Goal: Browse casually

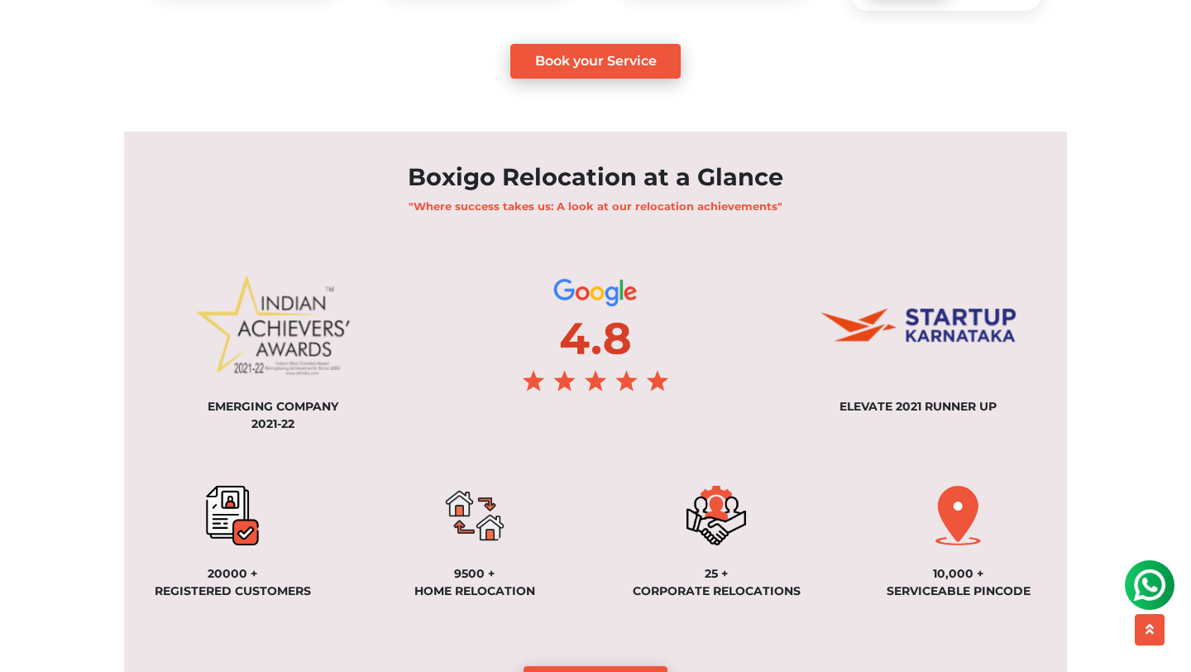
scroll to position [1066, 0]
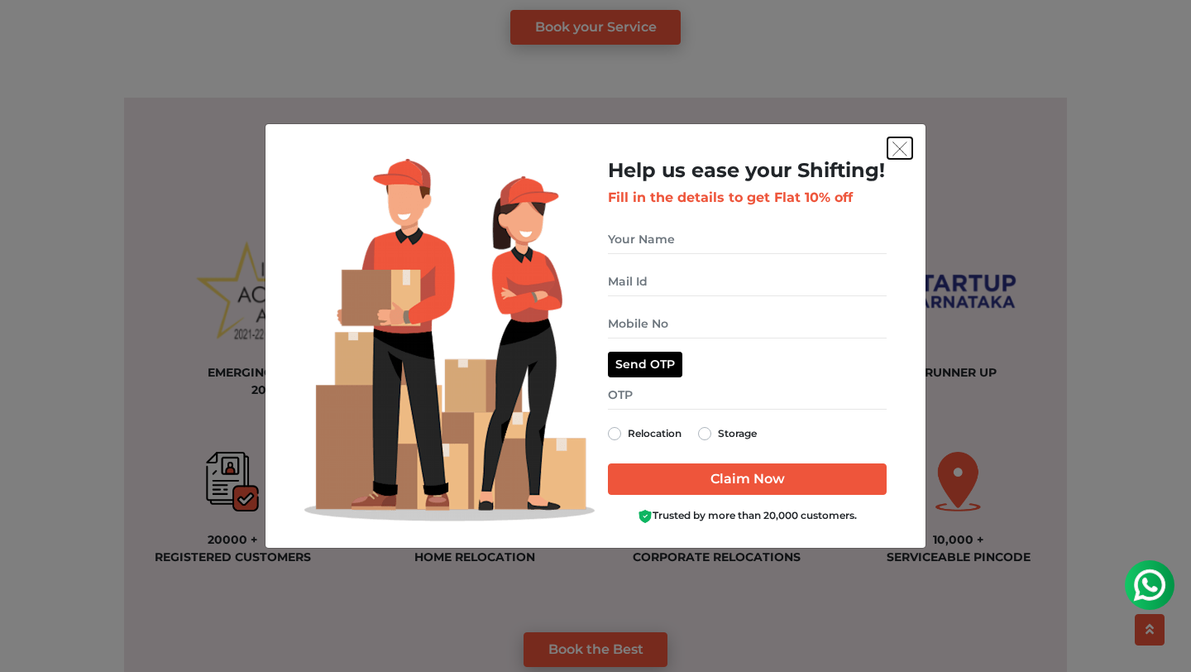
click at [902, 149] on img "get free quote dialog" at bounding box center [900, 148] width 15 height 15
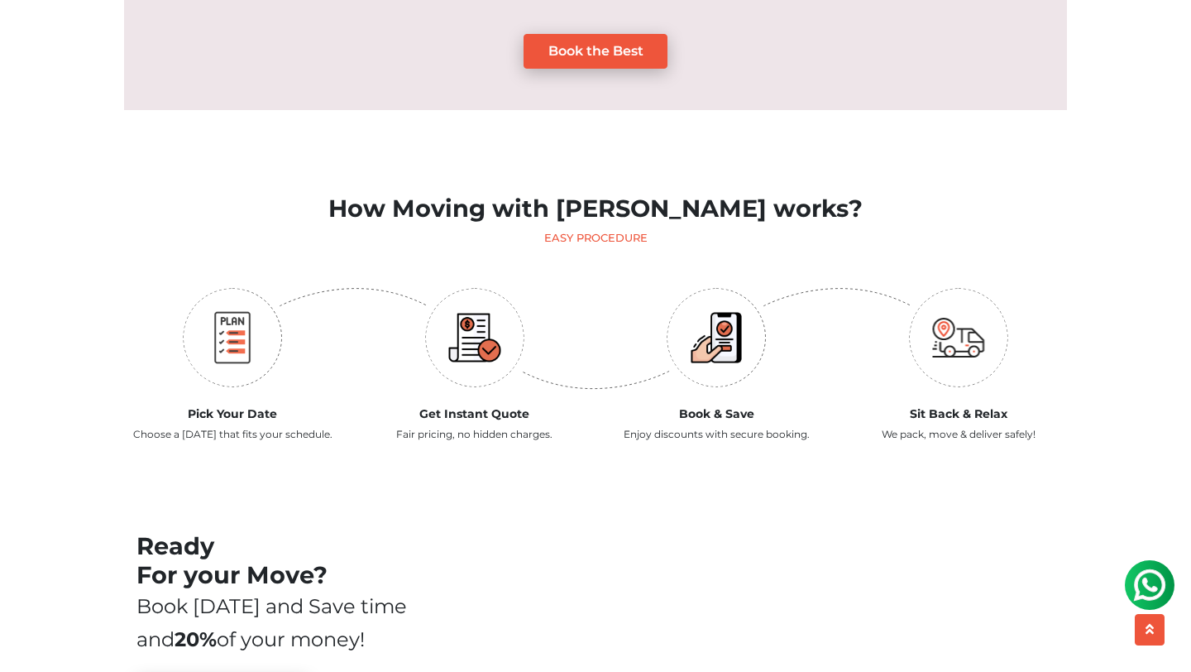
scroll to position [1666, 0]
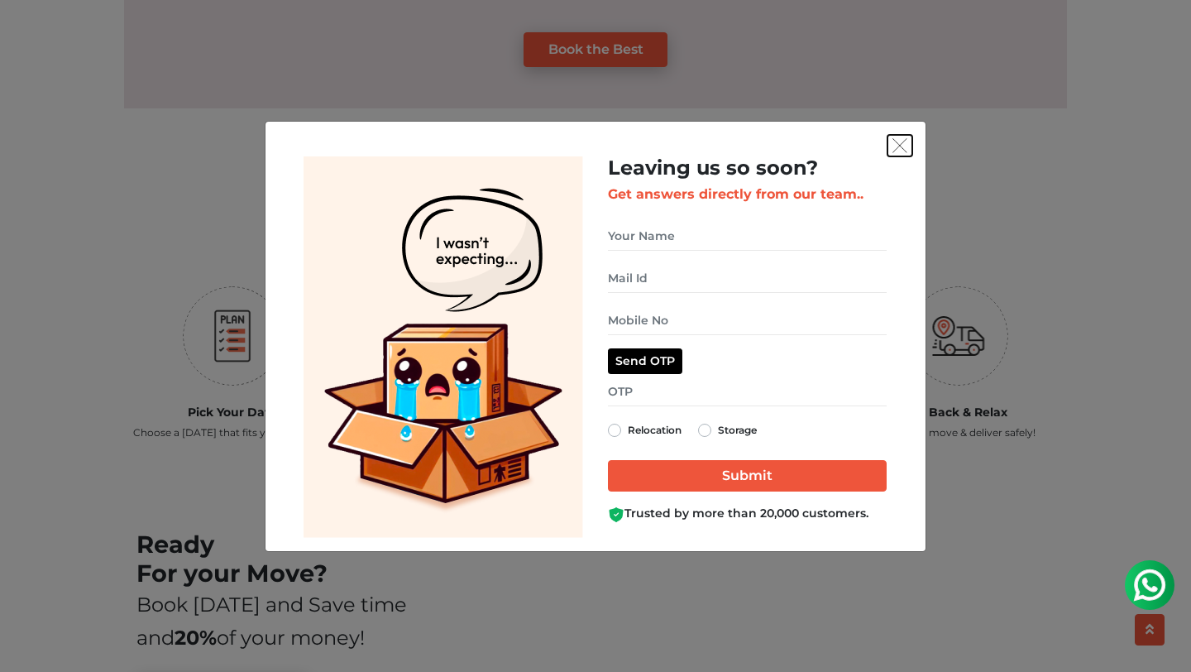
click at [900, 143] on img "get free quote dialog" at bounding box center [900, 145] width 15 height 15
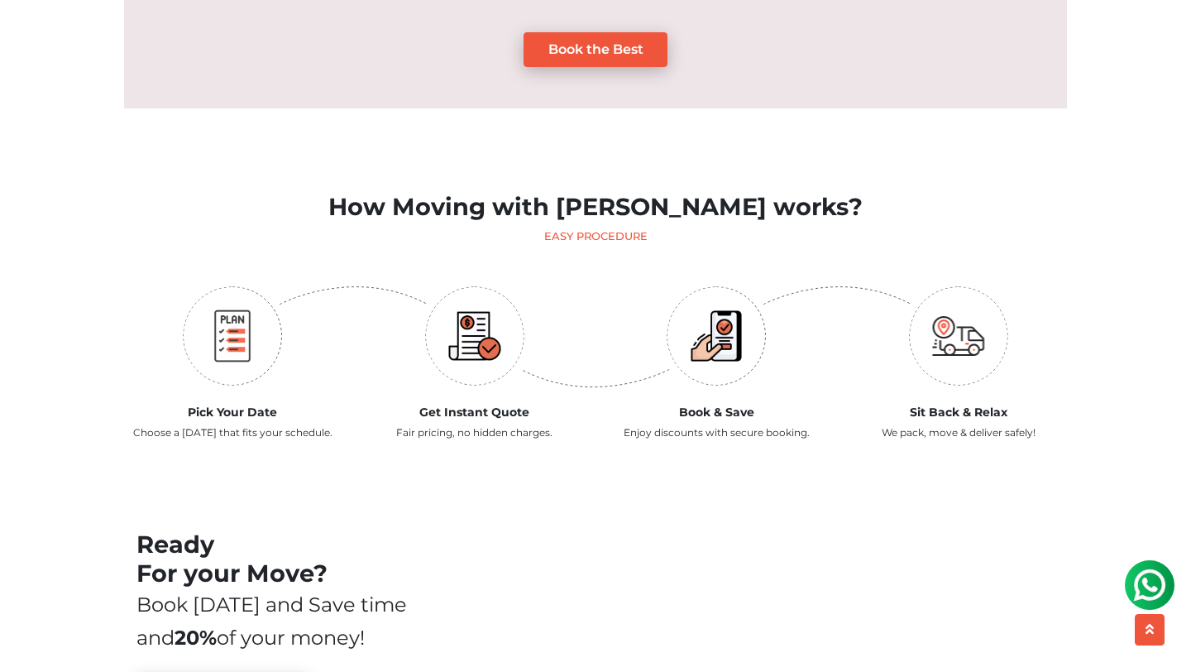
drag, startPoint x: 263, startPoint y: 431, endPoint x: 141, endPoint y: 416, distance: 123.3
click at [140, 425] on p "Choose a [DATE] that fits your schedule." at bounding box center [233, 432] width 218 height 15
copy p "Choose a [DATE] that fits your schedule."
drag, startPoint x: 281, startPoint y: 393, endPoint x: 189, endPoint y: 397, distance: 91.9
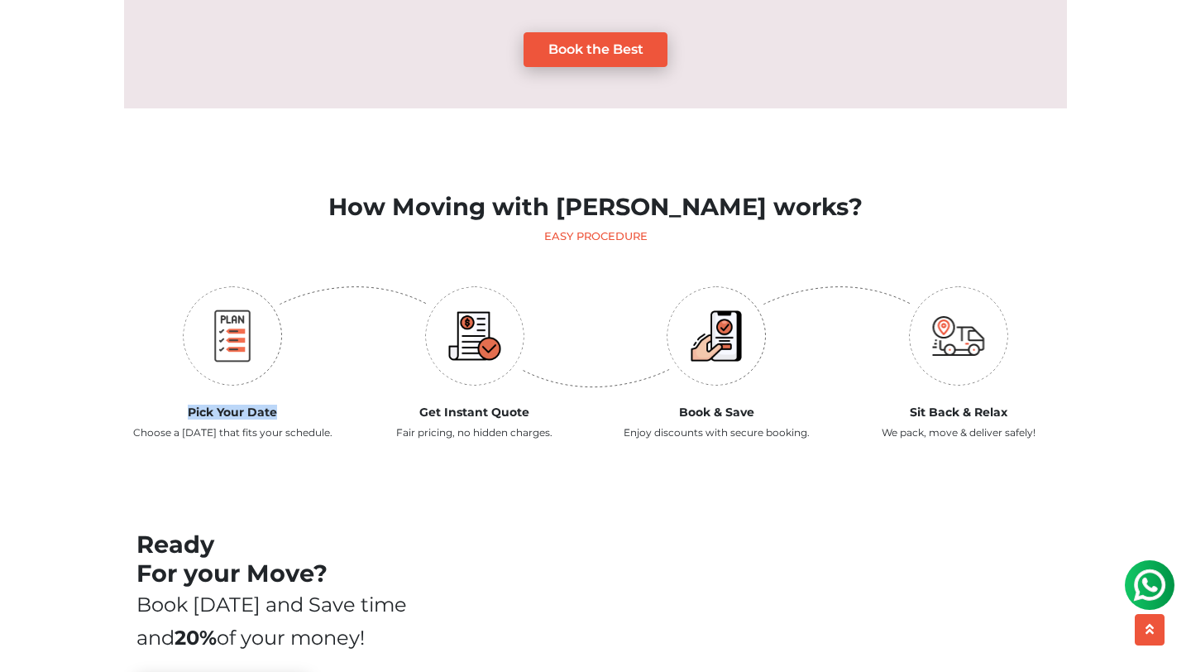
click at [189, 405] on h5 "Pick Your Date" at bounding box center [233, 412] width 218 height 14
copy h5 "Pick Your Date"
drag, startPoint x: 554, startPoint y: 419, endPoint x: 400, endPoint y: 419, distance: 153.9
click at [399, 425] on p "Fair pricing, no hidden charges." at bounding box center [475, 432] width 218 height 15
copy p "Fair pricing, no hidden charges."
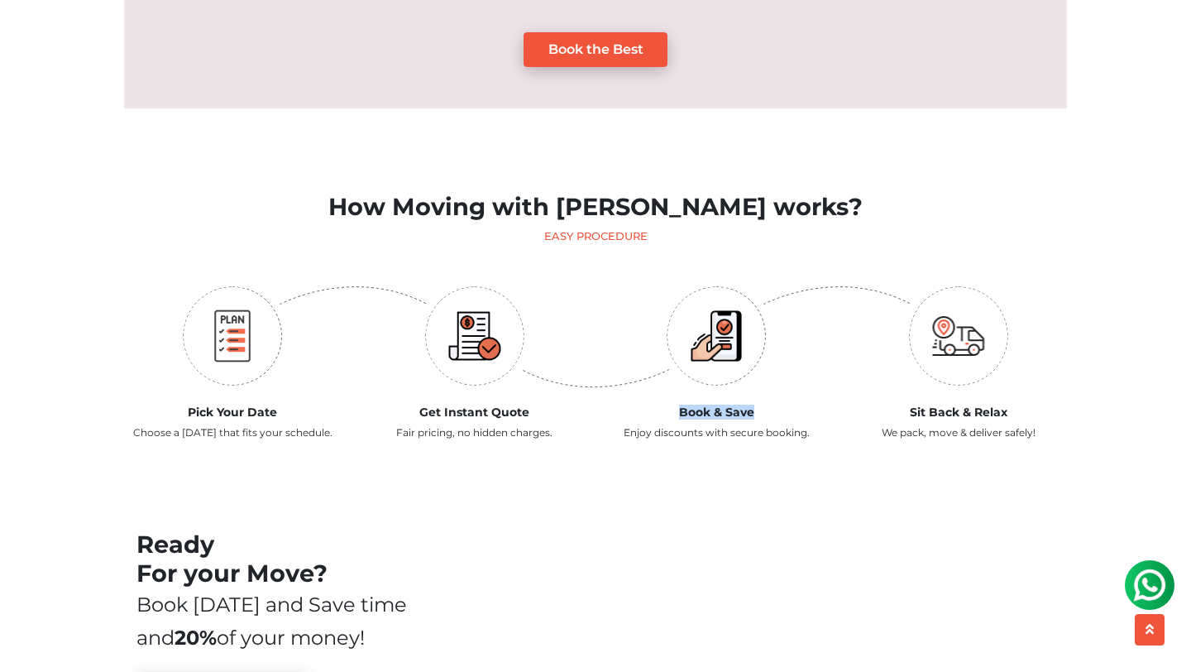
drag, startPoint x: 755, startPoint y: 395, endPoint x: 662, endPoint y: 400, distance: 93.6
click at [662, 405] on h5 "Book & Save" at bounding box center [717, 412] width 218 height 14
copy h5 "Book & Save"
drag, startPoint x: 812, startPoint y: 419, endPoint x: 620, endPoint y: 412, distance: 192.0
click at [620, 425] on p "Enjoy discounts with secure booking." at bounding box center [717, 432] width 218 height 15
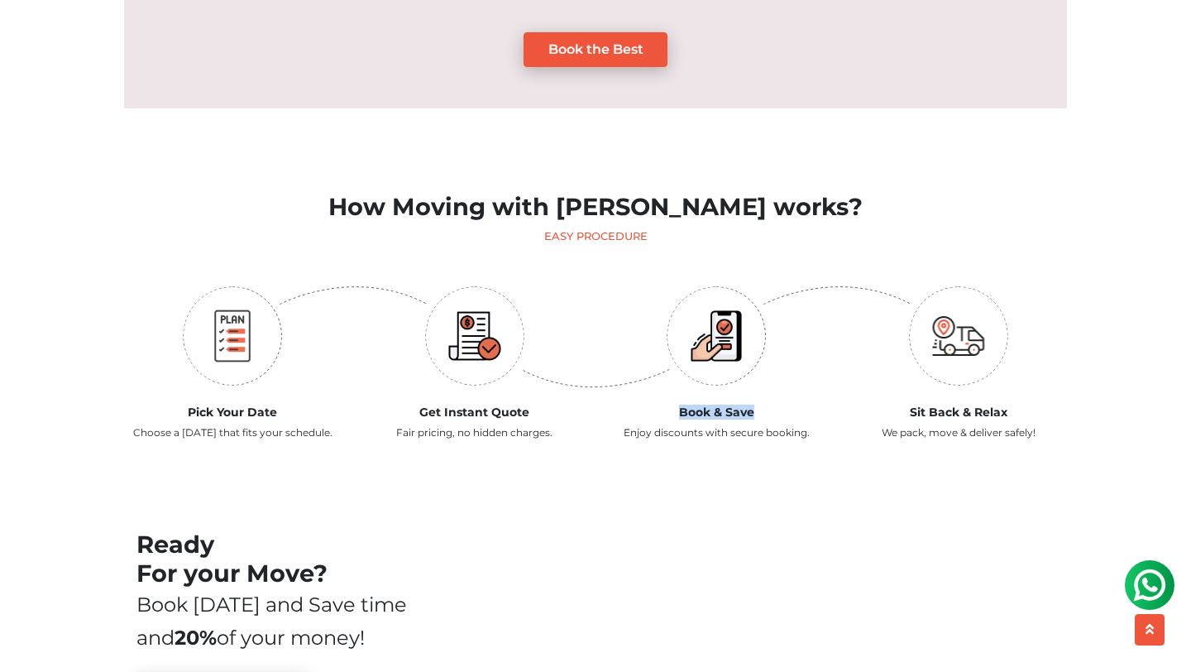
copy p "Enjoy discounts with secure booking."
drag, startPoint x: 1013, startPoint y: 397, endPoint x: 883, endPoint y: 395, distance: 129.9
click at [883, 405] on h5 "Sit Back & Relax" at bounding box center [959, 412] width 218 height 14
copy h5 "Sit Back & Relax"
drag, startPoint x: 1041, startPoint y: 415, endPoint x: 873, endPoint y: 419, distance: 168.0
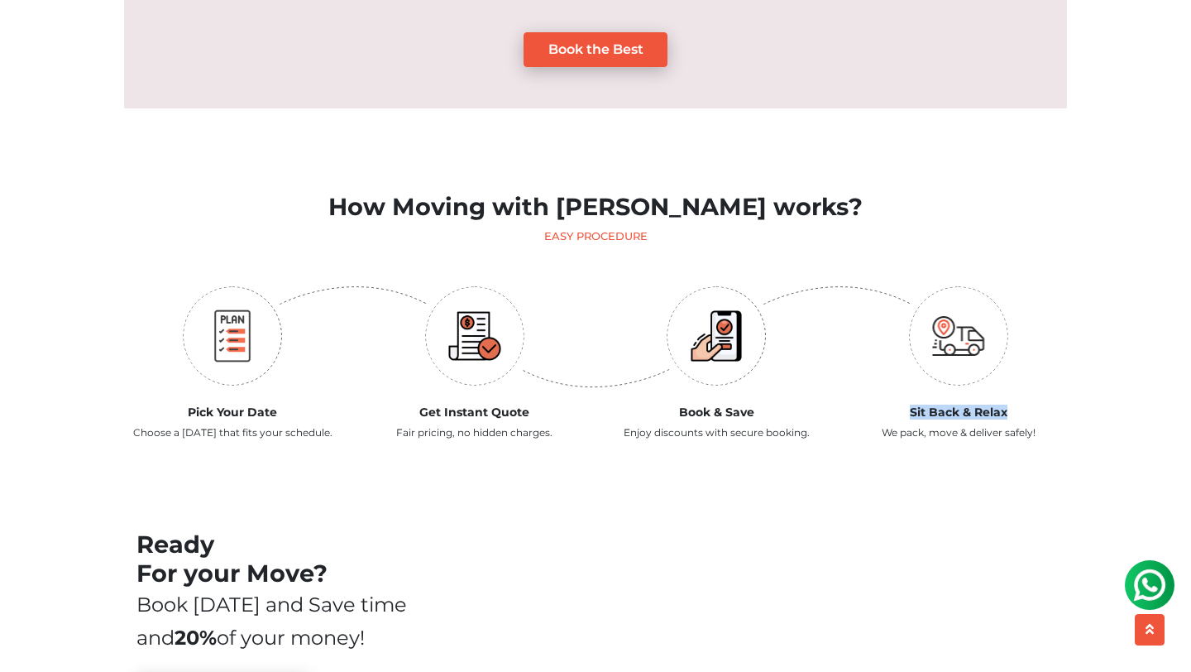
click at [873, 425] on p "We pack, move & deliver safely!" at bounding box center [959, 432] width 218 height 15
copy p "We pack, move & deliver safely!"
